Goal: Find specific page/section: Find specific page/section

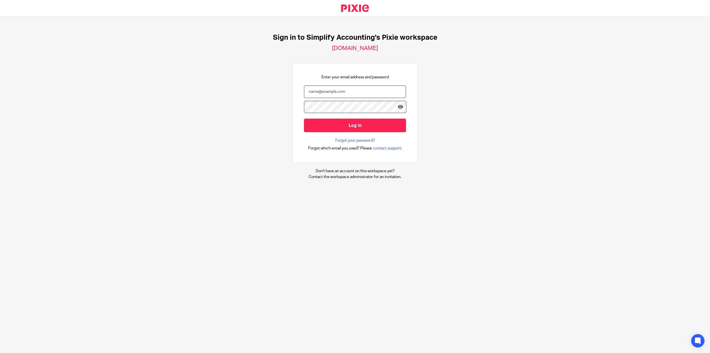
click at [378, 93] on input "email" at bounding box center [355, 91] width 102 height 12
type input "shawn@simplifyaccounting.ca"
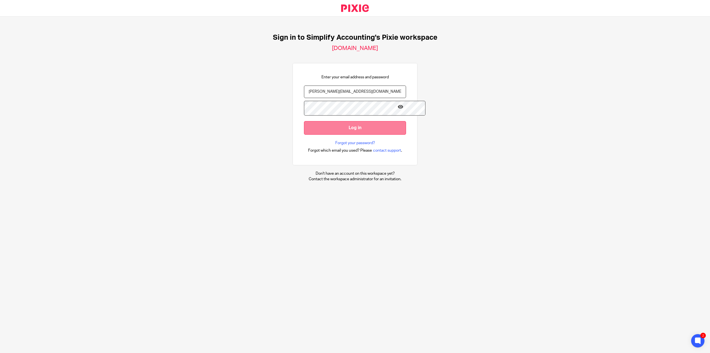
click at [331, 122] on input "Log in" at bounding box center [355, 128] width 102 height 14
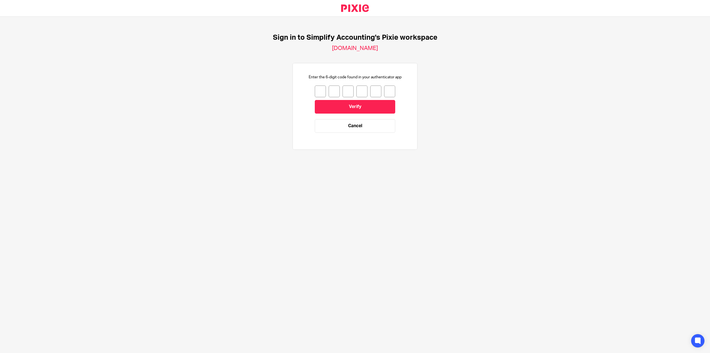
click at [315, 92] on input "number" at bounding box center [320, 91] width 11 height 12
click at [315, 89] on input "number" at bounding box center [320, 91] width 11 height 12
type input "4"
type input "6"
type input "0"
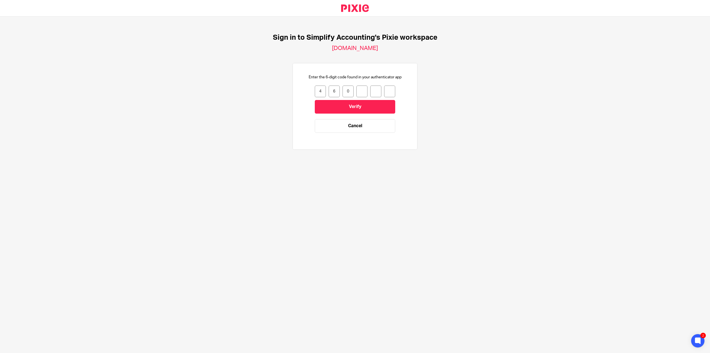
type input "4"
type input "6"
type input "8"
click at [342, 105] on input "Verify" at bounding box center [355, 107] width 80 height 14
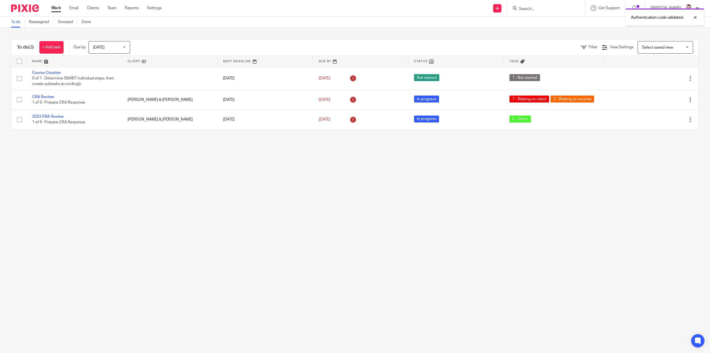
click at [338, 213] on main "To do Reassigned Snoozed Done To do (3) + Add task Due by [DATE] [DATE] [DATE] …" at bounding box center [355, 176] width 710 height 353
click at [695, 16] on div at bounding box center [691, 17] width 15 height 7
click at [94, 7] on link "Clients" at bounding box center [93, 8] width 12 height 6
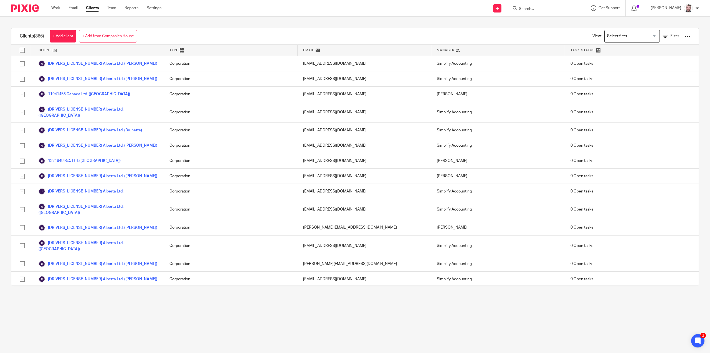
click at [616, 36] on input "Search for option" at bounding box center [630, 36] width 51 height 10
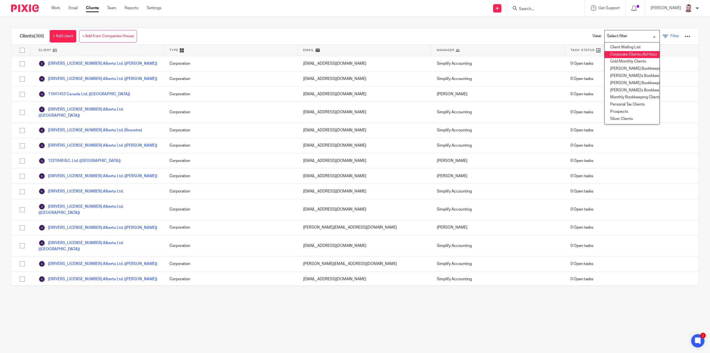
click at [671, 35] on span "Filter" at bounding box center [675, 36] width 9 height 4
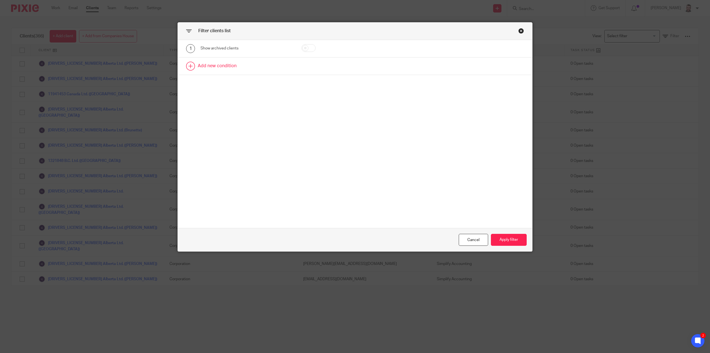
click at [219, 62] on link at bounding box center [355, 65] width 355 height 17
click at [233, 67] on div "Field" at bounding box center [240, 68] width 70 height 12
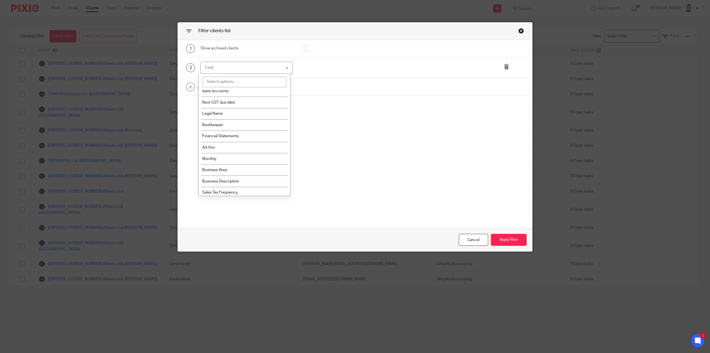
scroll to position [111, 0]
click at [261, 131] on li "Financial Statements" at bounding box center [245, 130] width 92 height 11
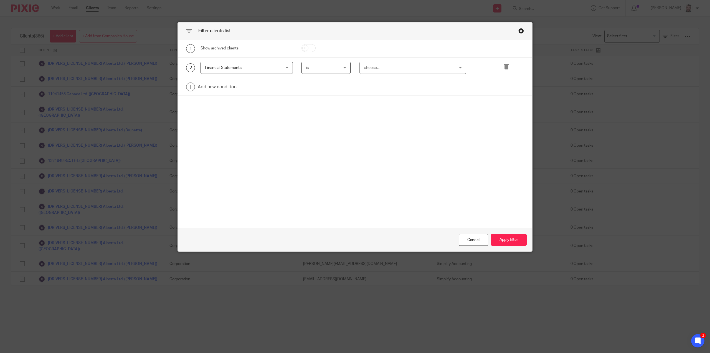
click at [378, 69] on div "choose..." at bounding box center [405, 68] width 82 height 12
click at [378, 80] on li "Yes" at bounding box center [411, 79] width 106 height 11
click at [513, 241] on button "Apply filter" at bounding box center [509, 240] width 36 height 12
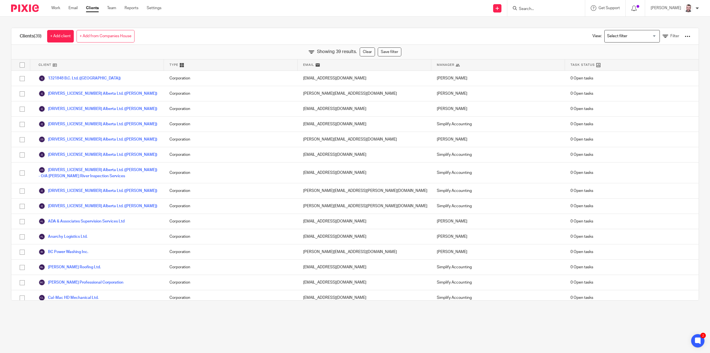
click at [631, 38] on input "Search for option" at bounding box center [630, 36] width 51 height 10
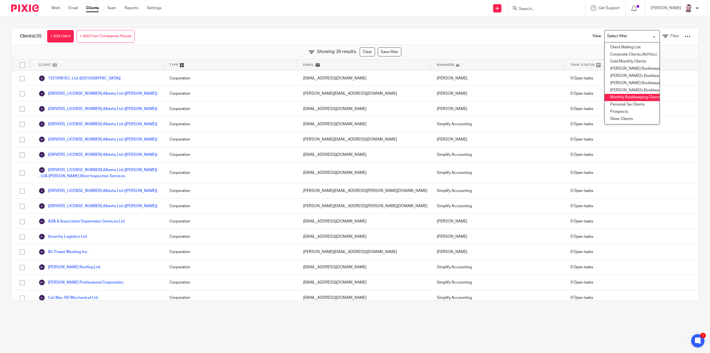
click at [628, 97] on li "Monthly Bookkeeping Clients" at bounding box center [632, 97] width 55 height 7
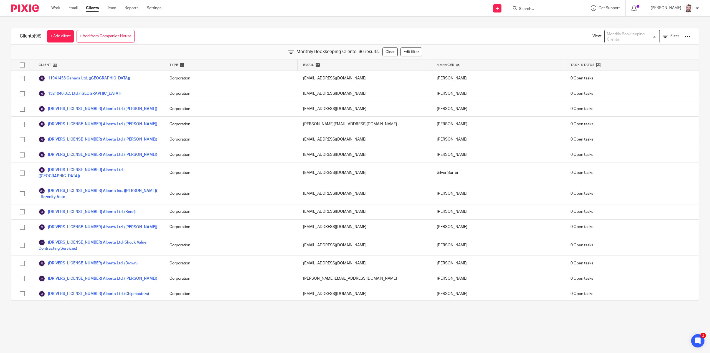
click at [610, 34] on input "Search for option" at bounding box center [630, 36] width 51 height 10
click at [671, 37] on span "Filter" at bounding box center [675, 36] width 9 height 4
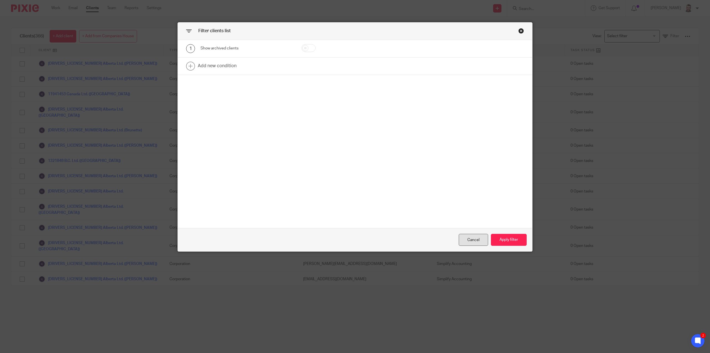
click at [471, 238] on div "Cancel" at bounding box center [473, 240] width 29 height 12
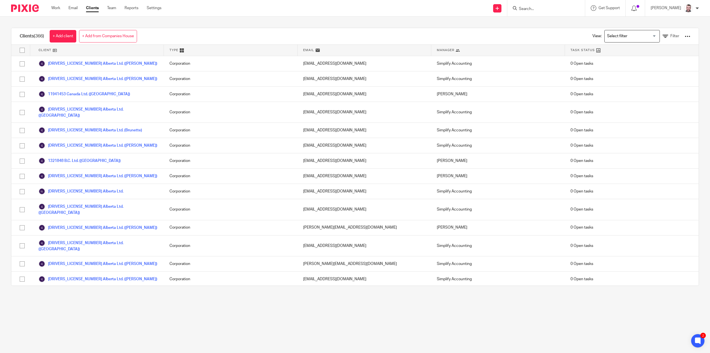
click at [220, 27] on div "Clients (366) + Add client + Add from Companies House View: Loading... Filter C…" at bounding box center [355, 157] width 710 height 280
